Goal: Information Seeking & Learning: Learn about a topic

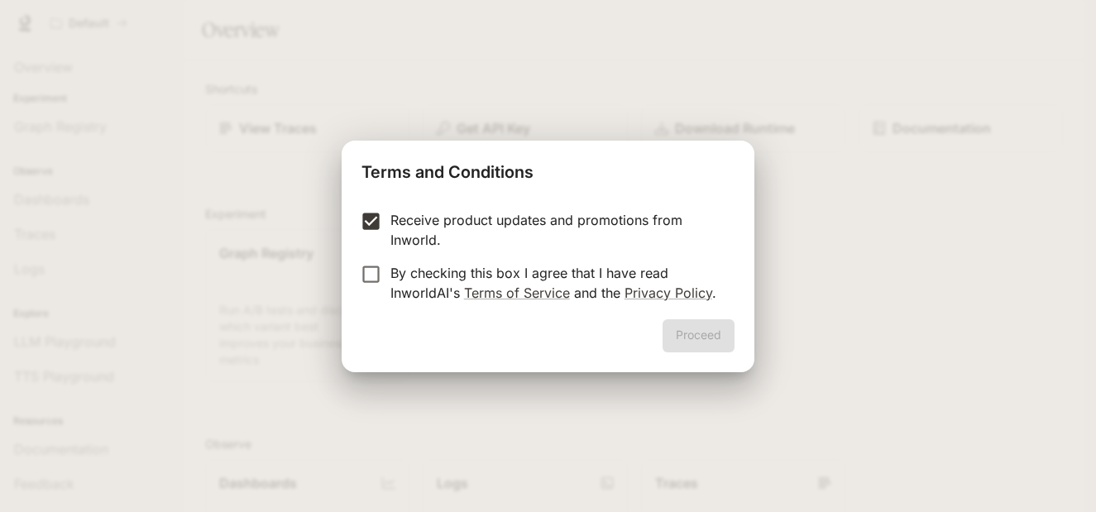
click at [370, 256] on form "Receive product updates and promotions from Inworld. By checking this box I agr…" at bounding box center [547, 256] width 372 height 93
click at [714, 345] on button "Proceed" at bounding box center [698, 335] width 72 height 33
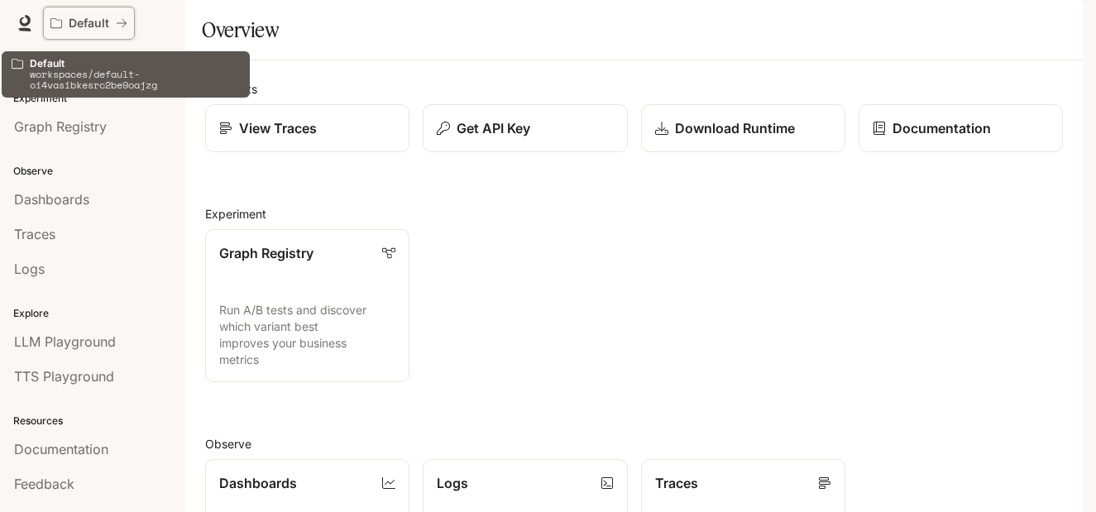
click at [95, 26] on p "Default" at bounding box center [89, 24] width 41 height 14
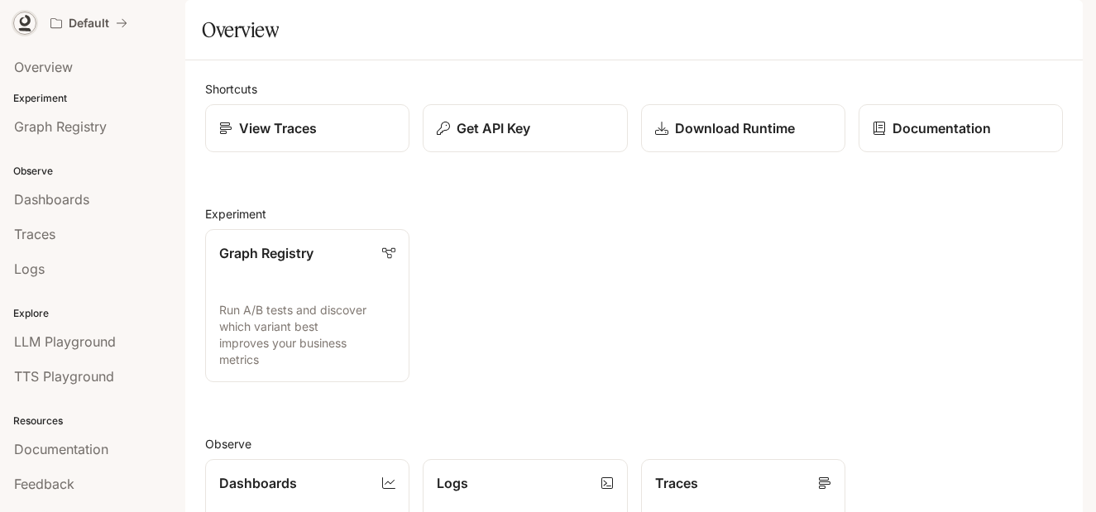
click at [20, 12] on link at bounding box center [24, 23] width 23 height 23
click at [1007, 20] on span "Documentation" at bounding box center [983, 23] width 82 height 21
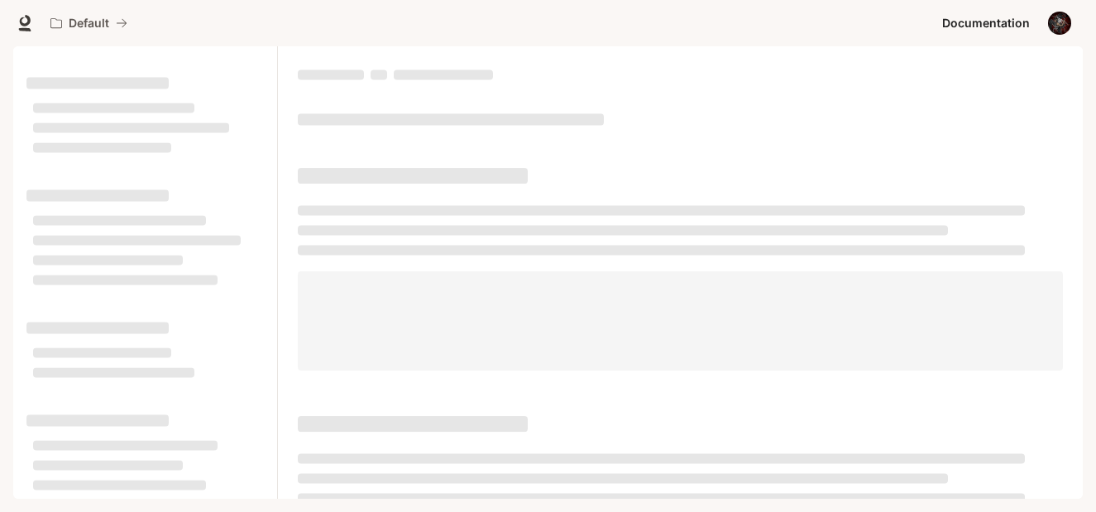
click at [490, 171] on span at bounding box center [413, 176] width 230 height 16
